Goal: Transaction & Acquisition: Book appointment/travel/reservation

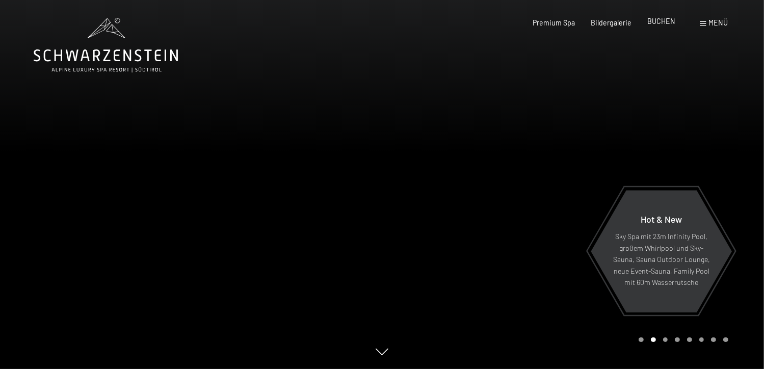
click at [664, 20] on span "BUCHEN" at bounding box center [662, 21] width 28 height 9
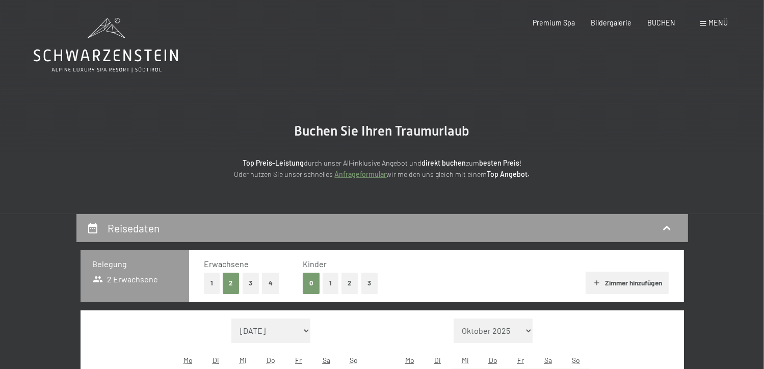
click at [329, 286] on button "1" at bounding box center [331, 283] width 16 height 21
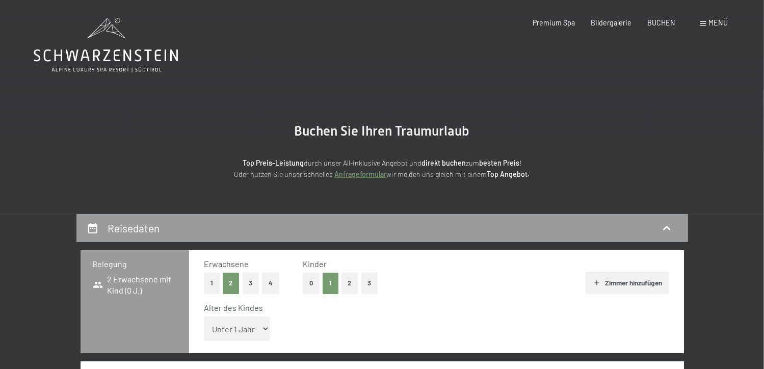
click at [263, 331] on select "Unter 1 Jahr 1 Jahr 2 Jahre 3 Jahre 4 Jahre 5 Jahre 6 Jahre 7 Jahre 8 Jahre 9 J…" at bounding box center [237, 329] width 66 height 24
select select "13"
click at [204, 317] on select "Unter 1 Jahr 1 Jahr 2 Jahre 3 Jahre 4 Jahre 5 Jahre 6 Jahre 7 Jahre 8 Jahre 9 J…" at bounding box center [237, 329] width 66 height 24
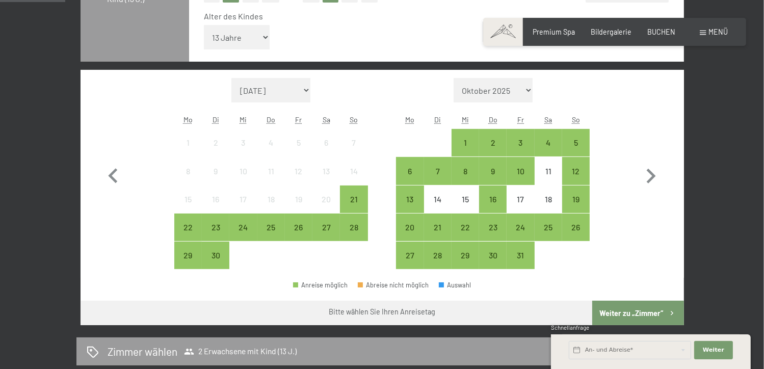
scroll to position [296, 0]
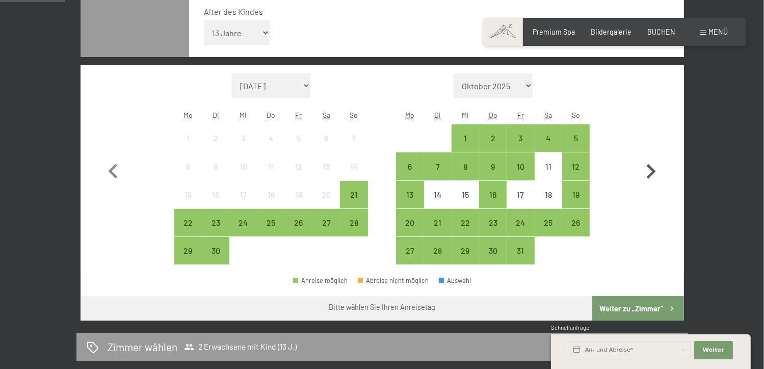
click at [651, 173] on icon "button" at bounding box center [651, 171] width 9 height 15
select select "[DATE]"
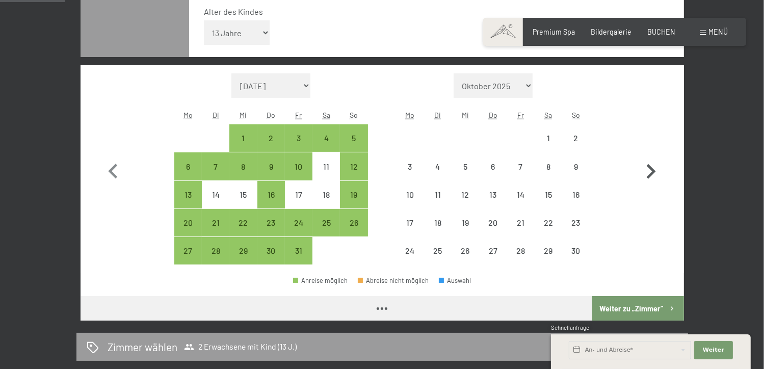
select select "[DATE]"
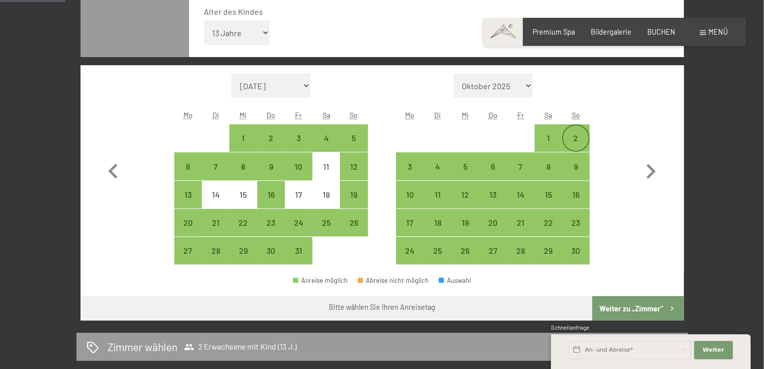
click at [577, 139] on div "2" at bounding box center [575, 146] width 25 height 25
select select "[DATE]"
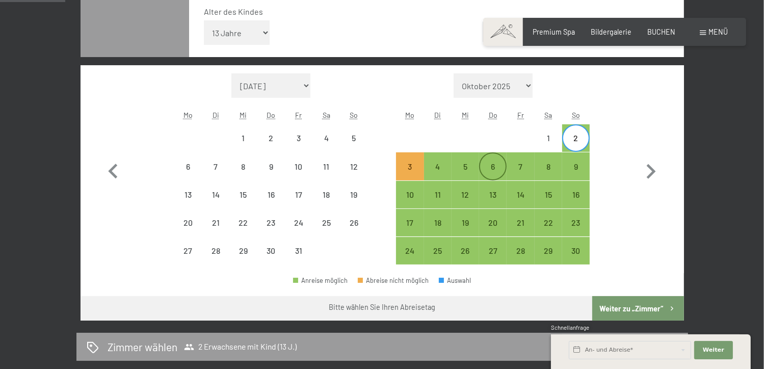
click at [496, 167] on div "6" at bounding box center [492, 175] width 25 height 25
select select "[DATE]"
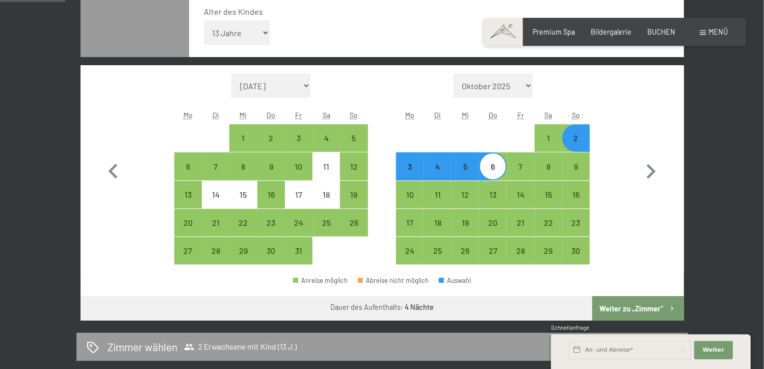
click at [632, 308] on button "Weiter zu „Zimmer“" at bounding box center [637, 308] width 91 height 24
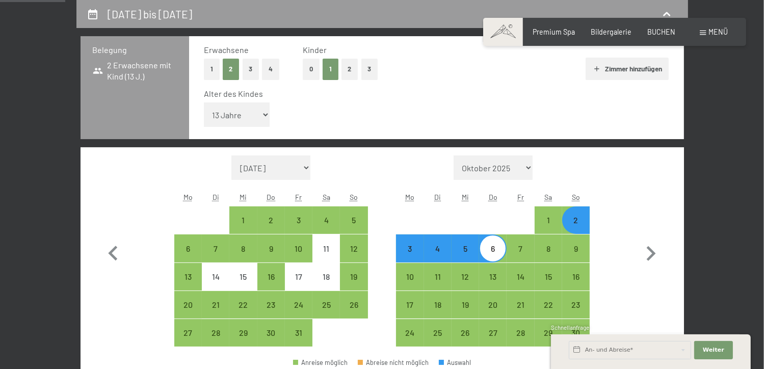
select select "[DATE]"
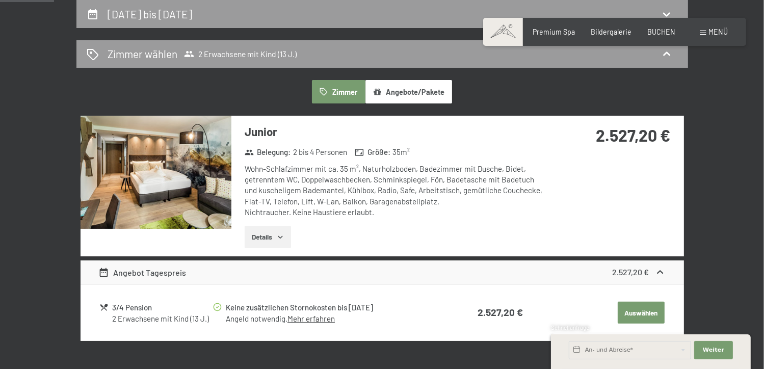
click at [281, 236] on icon "button" at bounding box center [280, 237] width 8 height 8
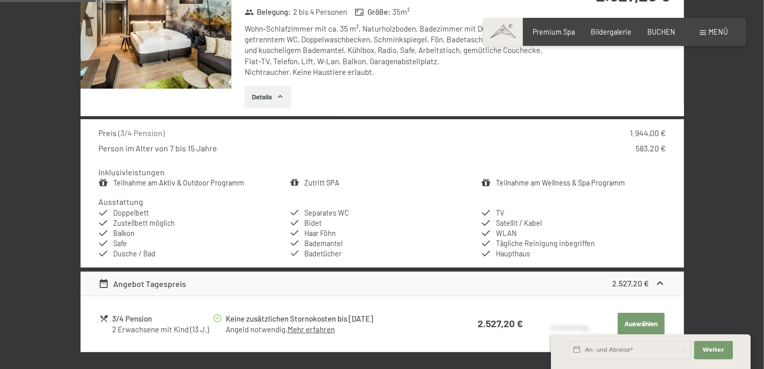
scroll to position [362, 0]
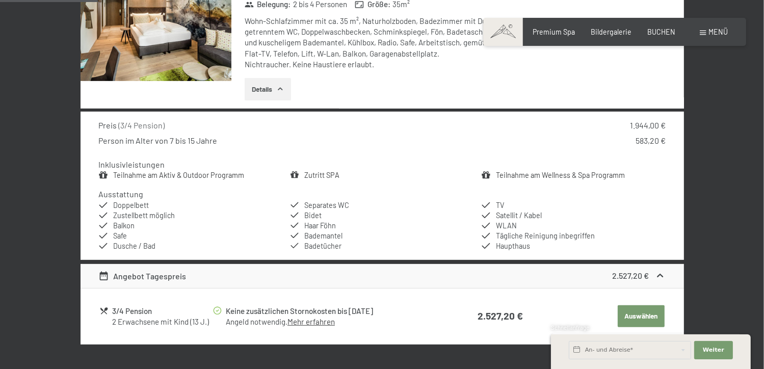
click at [278, 89] on icon "button" at bounding box center [280, 89] width 8 height 8
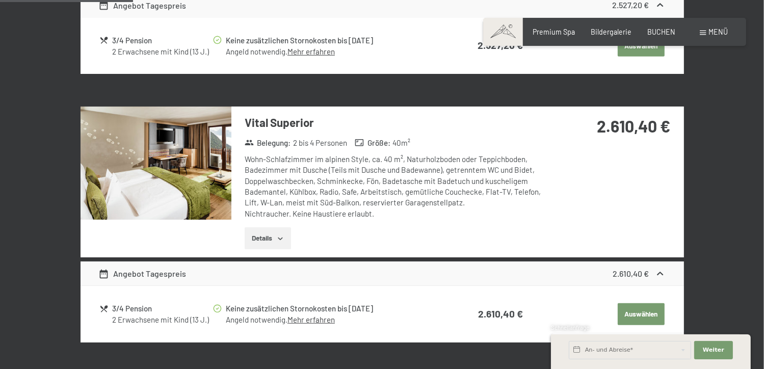
scroll to position [484, 0]
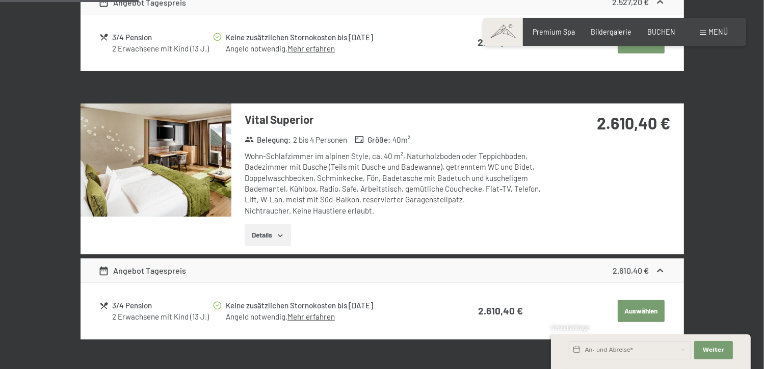
click at [281, 235] on icon "button" at bounding box center [280, 235] width 5 height 3
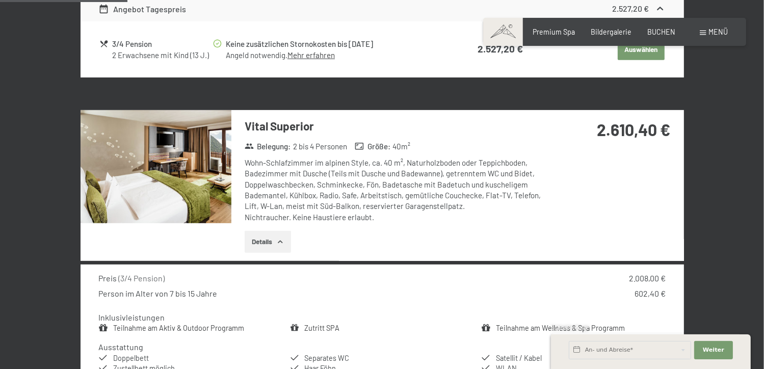
scroll to position [0, 0]
